Goal: Task Accomplishment & Management: Manage account settings

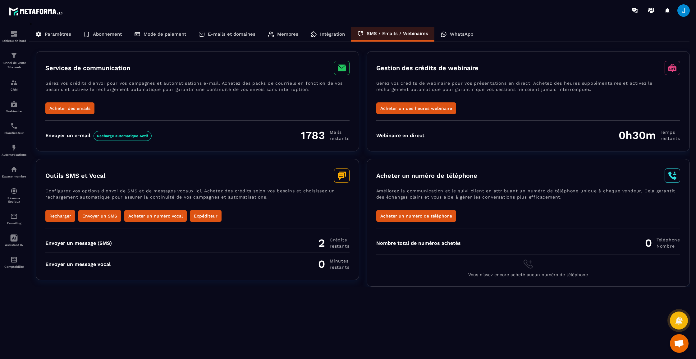
click at [117, 134] on span "Recharge automatique Actif" at bounding box center [123, 136] width 58 height 10
click at [39, 30] on div "Paramètres" at bounding box center [53, 34] width 48 height 15
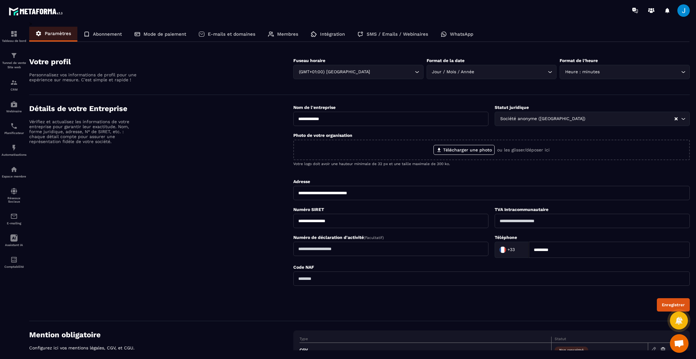
click at [105, 34] on p "Abonnement" at bounding box center [107, 34] width 29 height 6
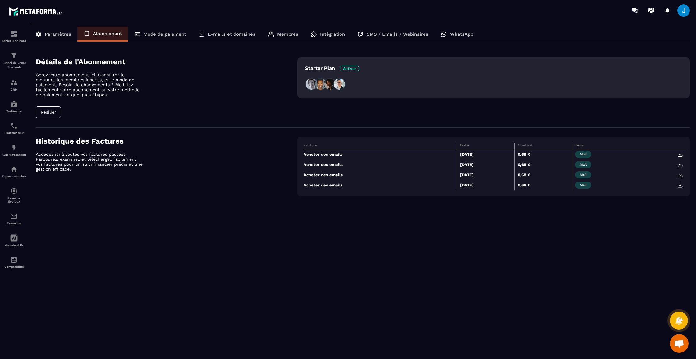
click at [166, 34] on p "Mode de paiement" at bounding box center [165, 34] width 43 height 6
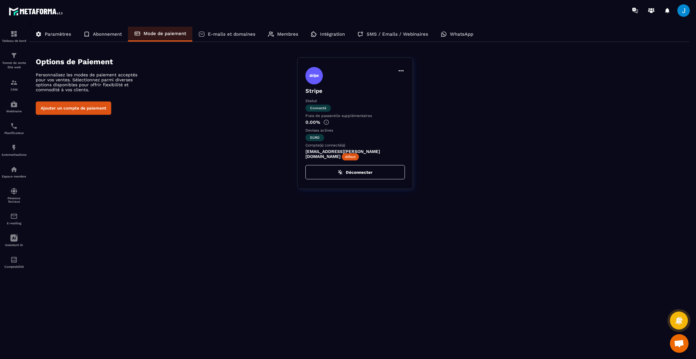
click at [400, 70] on icon at bounding box center [400, 70] width 7 height 7
drag, startPoint x: 467, startPoint y: 78, endPoint x: 434, endPoint y: 76, distance: 33.0
click at [467, 78] on div "Définir par défaut Stripe Statut Connecté Frais de passerelle supplémentaires 0…" at bounding box center [493, 123] width 392 height 132
click at [219, 34] on p "E-mails et domaines" at bounding box center [232, 34] width 48 height 6
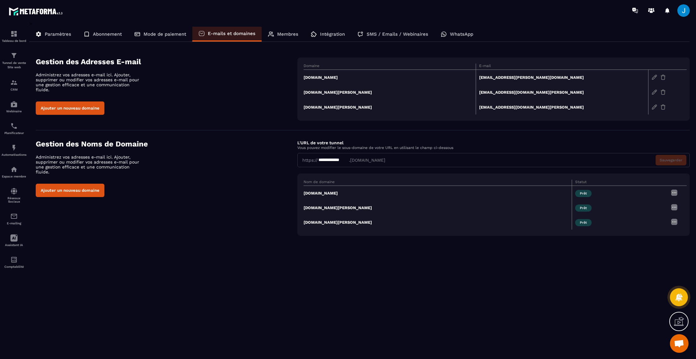
click at [297, 34] on p "Membres" at bounding box center [287, 34] width 21 height 6
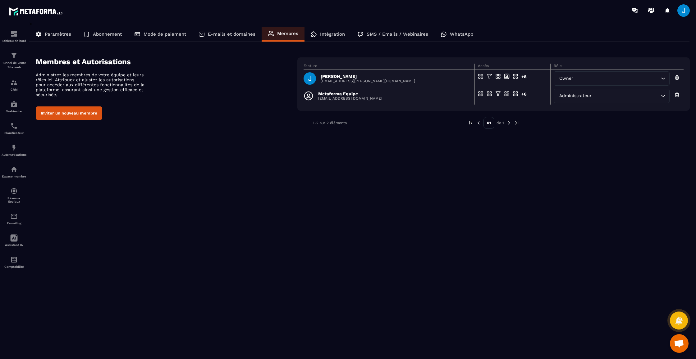
click at [345, 34] on div "Intégration" at bounding box center [327, 34] width 47 height 15
